Goal: Information Seeking & Learning: Learn about a topic

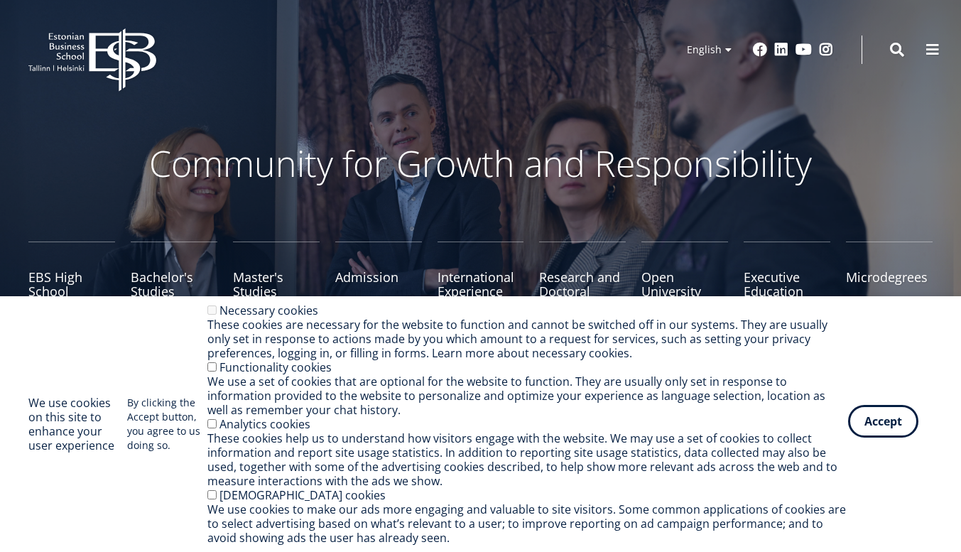
click at [871, 430] on button "Accept" at bounding box center [883, 421] width 70 height 33
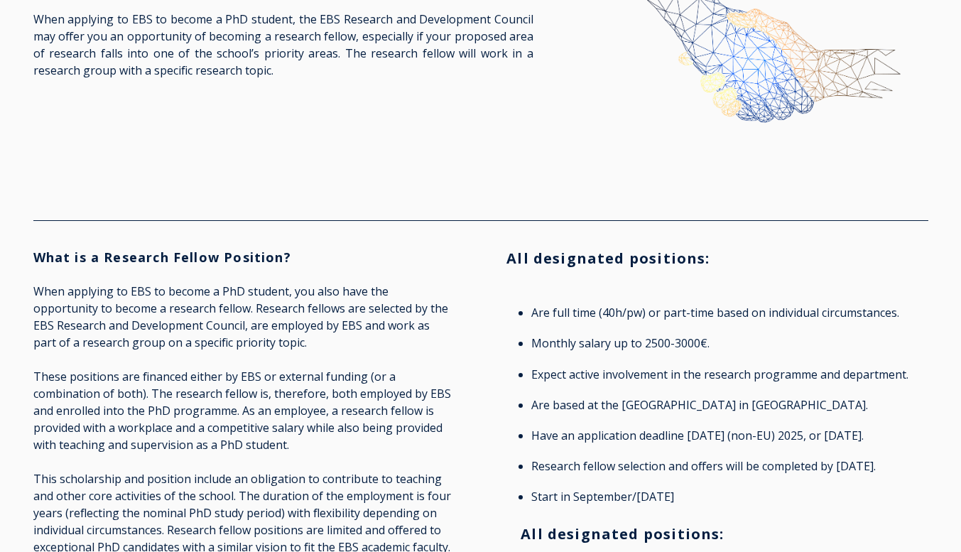
scroll to position [239, 0]
